Goal: Task Accomplishment & Management: Manage account settings

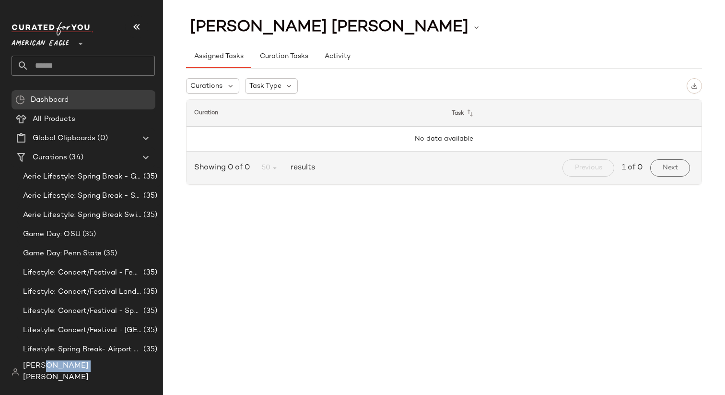
click at [53, 377] on span "[PERSON_NAME] [PERSON_NAME]" at bounding box center [89, 371] width 132 height 23
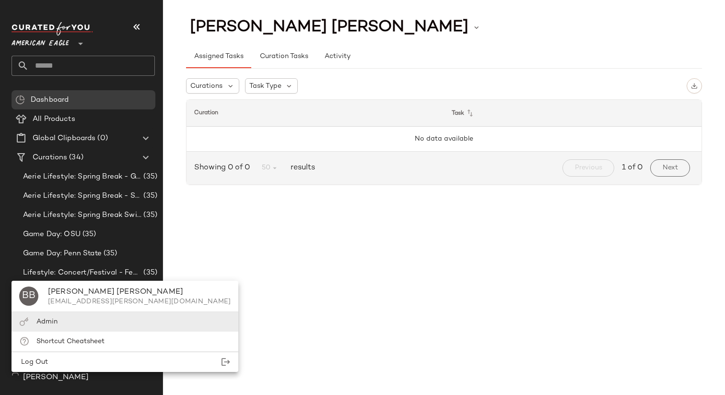
click at [79, 331] on div "Admin" at bounding box center [125, 341] width 227 height 20
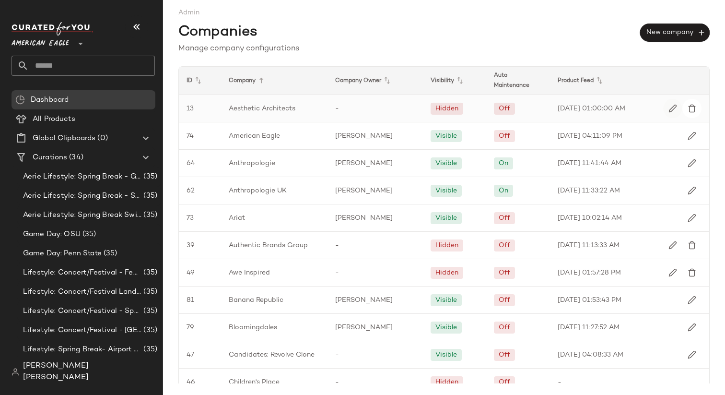
click at [669, 108] on img "button" at bounding box center [673, 108] width 9 height 9
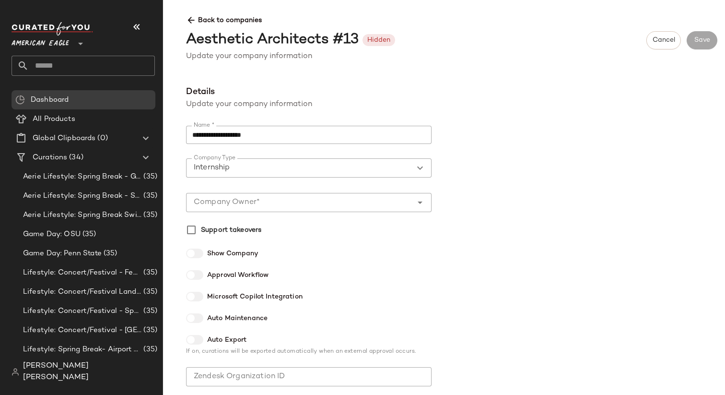
click at [227, 20] on span "Back to companies" at bounding box center [451, 17] width 531 height 18
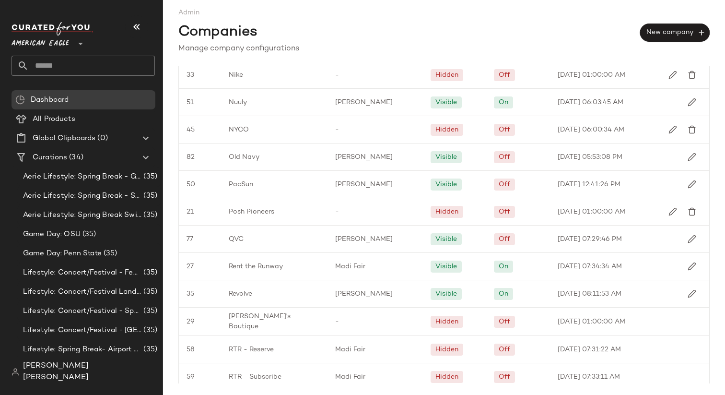
scroll to position [970, 0]
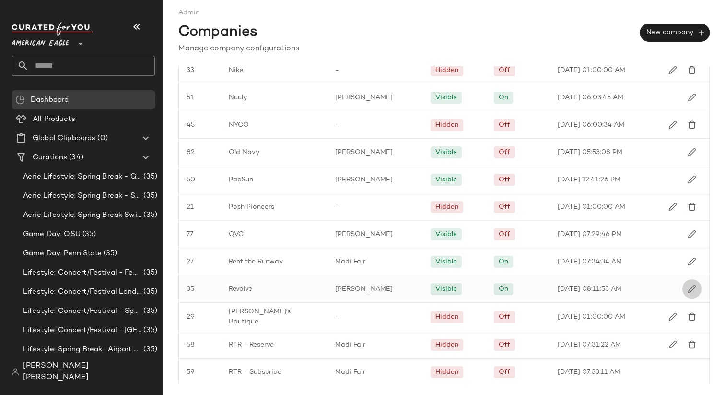
click at [688, 293] on img "button" at bounding box center [692, 288] width 9 height 9
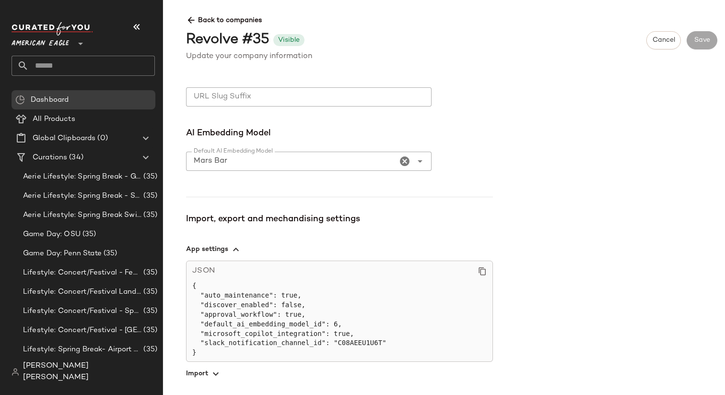
scroll to position [541, 0]
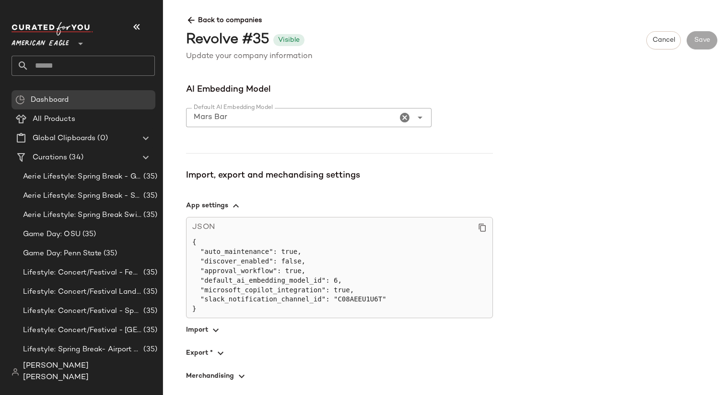
click at [235, 208] on icon "button" at bounding box center [236, 206] width 12 height 12
click at [216, 369] on span "button" at bounding box center [339, 375] width 307 height 23
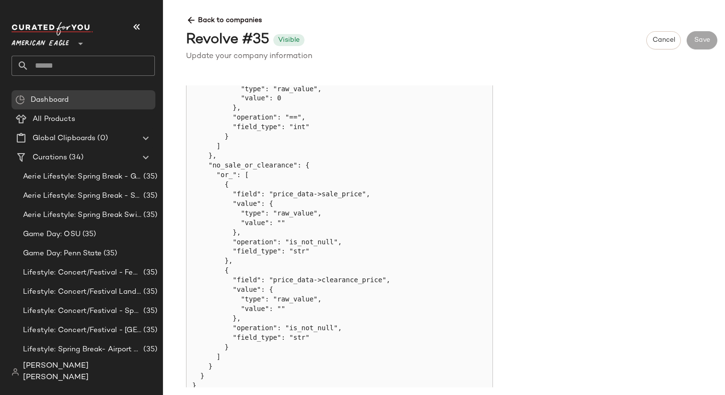
scroll to position [934, 0]
